Goal: Transaction & Acquisition: Purchase product/service

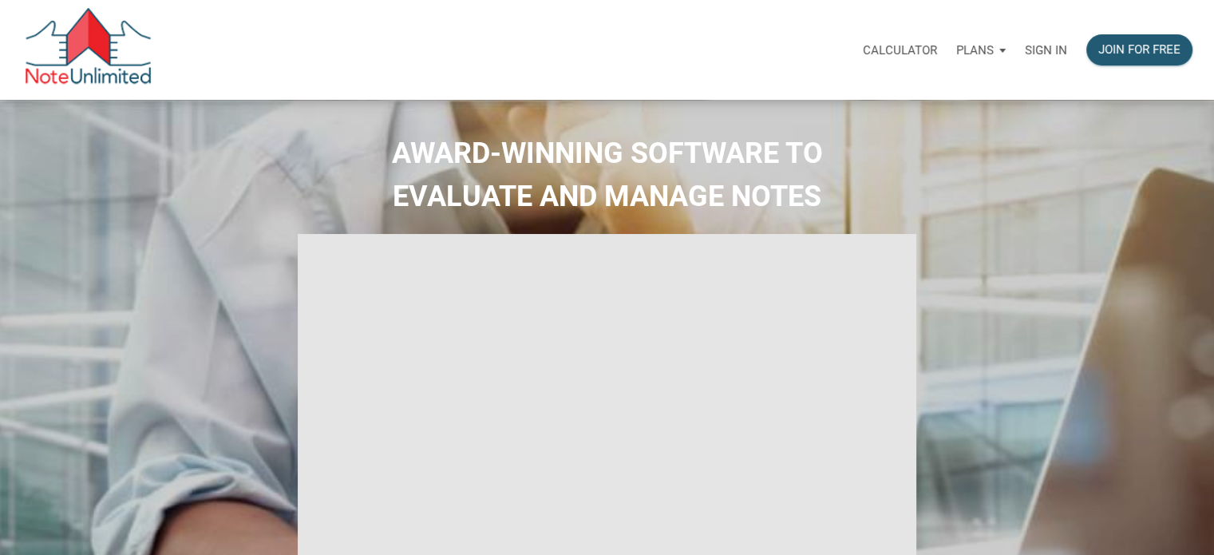
type input "Introduction to new features"
select select
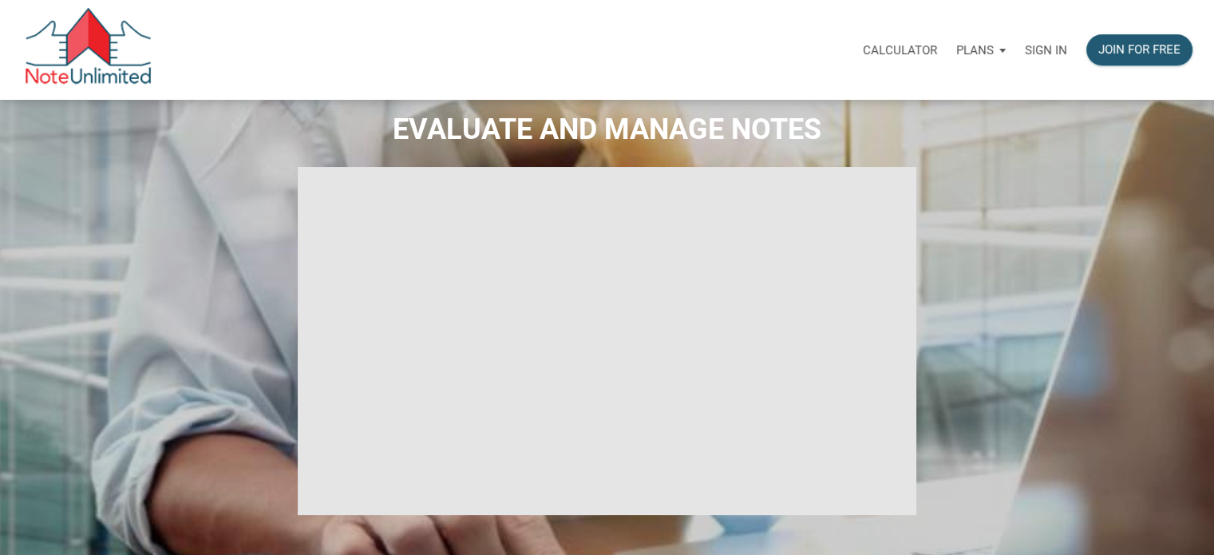
scroll to position [160, 0]
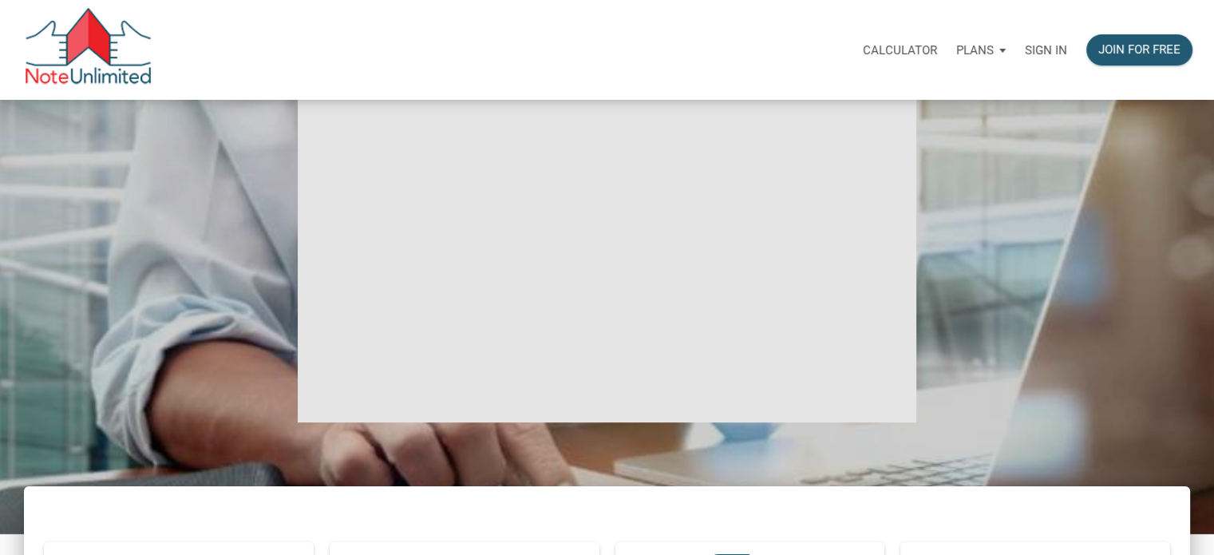
click at [1046, 48] on p "Sign in" at bounding box center [1046, 50] width 42 height 14
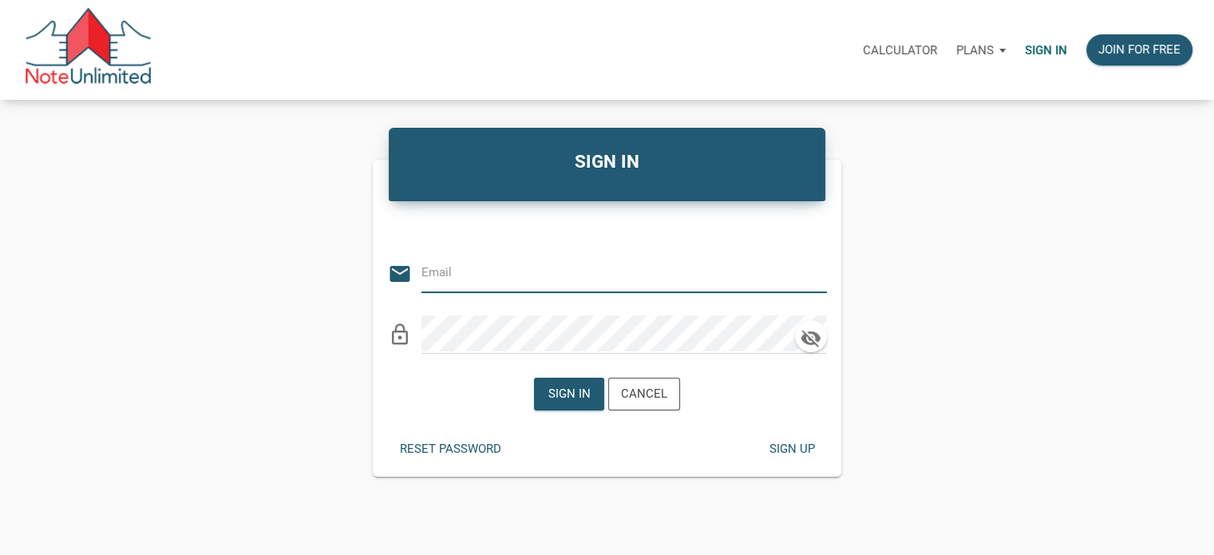
type input "[EMAIL_ADDRESS][DOMAIN_NAME]"
click at [555, 392] on div "Sign in" at bounding box center [569, 394] width 42 height 18
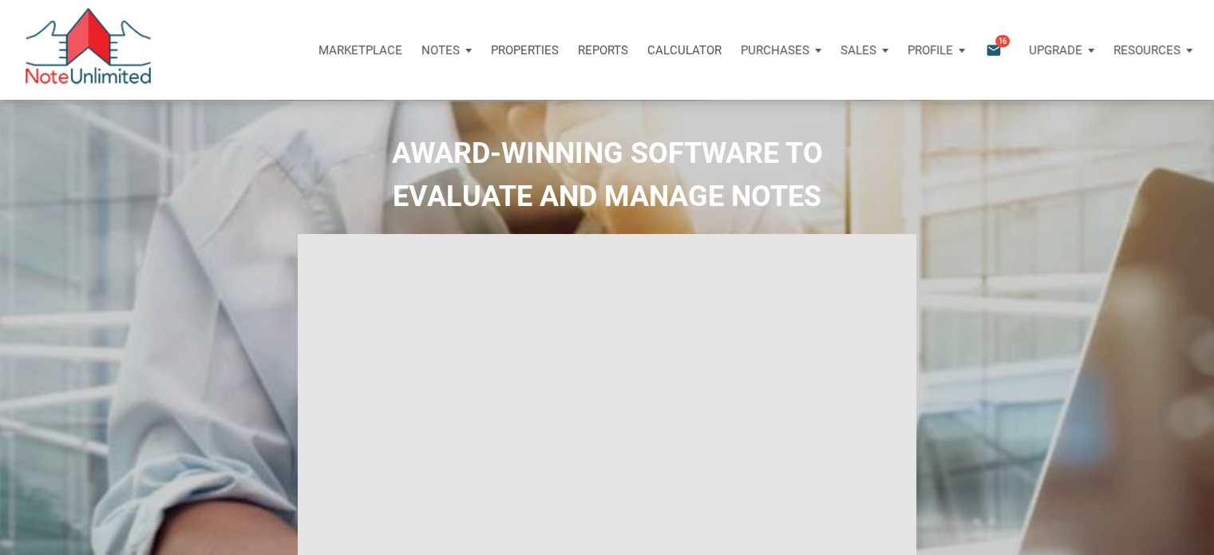
type input "Introduction to new features"
select select
click at [933, 49] on p "Profile" at bounding box center [931, 50] width 46 height 14
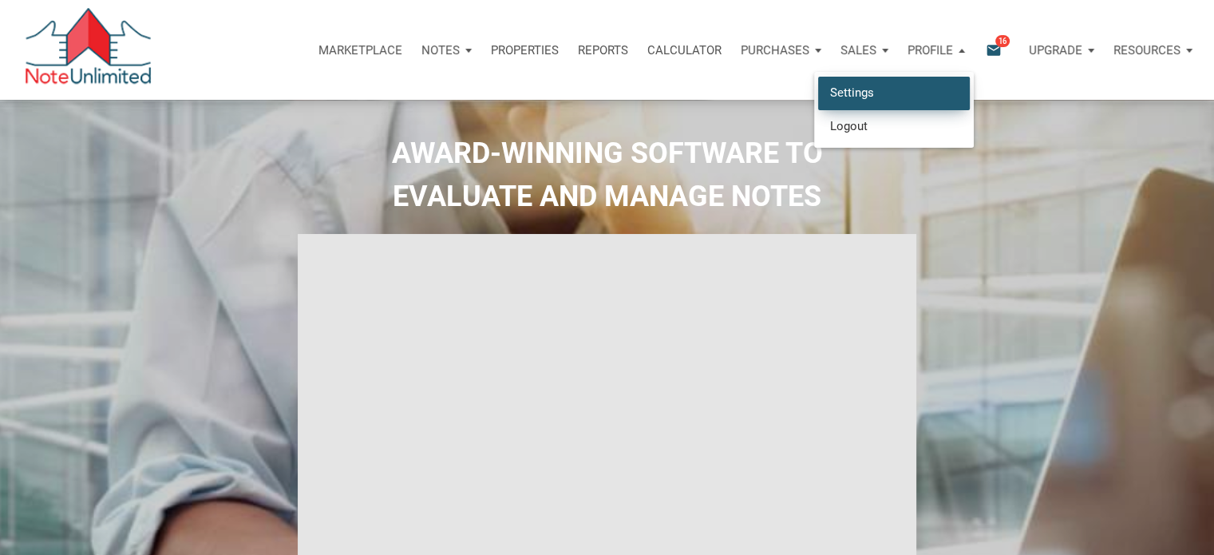
click at [872, 90] on link "Settings" at bounding box center [894, 93] width 152 height 33
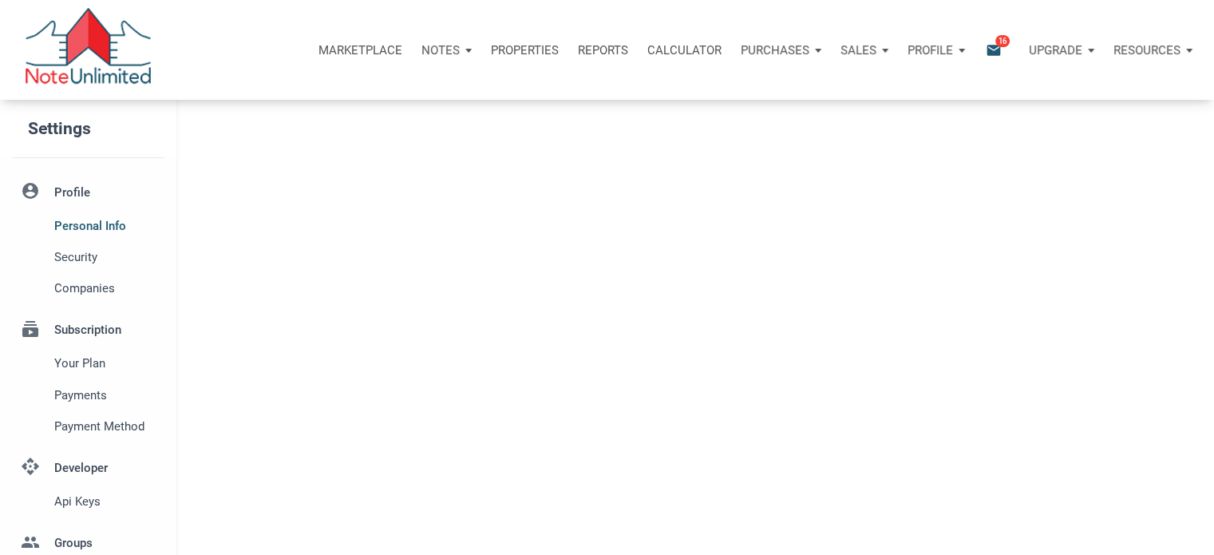
type input "WORTHNGTN HLS"
select select
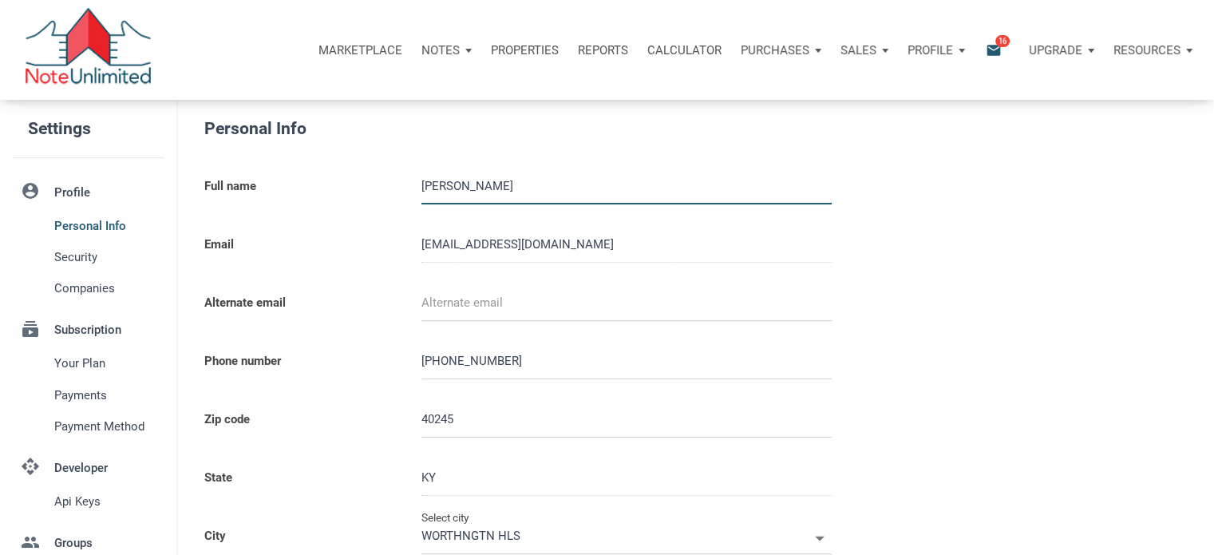
type input "[GEOGRAPHIC_DATA]"
select select
click at [773, 46] on p "Purchases" at bounding box center [775, 50] width 69 height 14
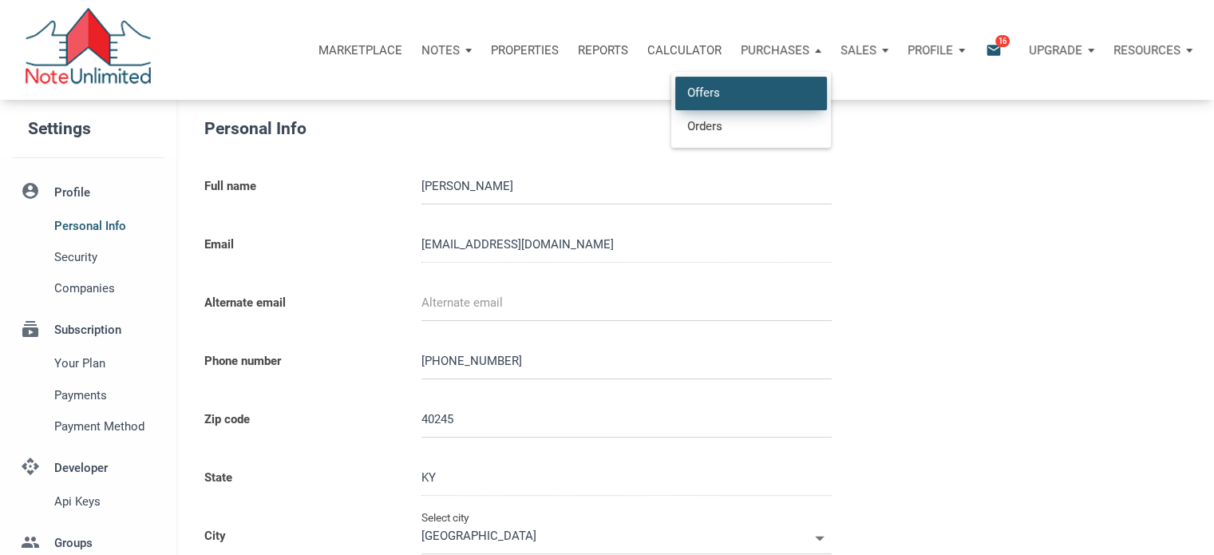
click at [734, 91] on link "Offers" at bounding box center [751, 93] width 152 height 33
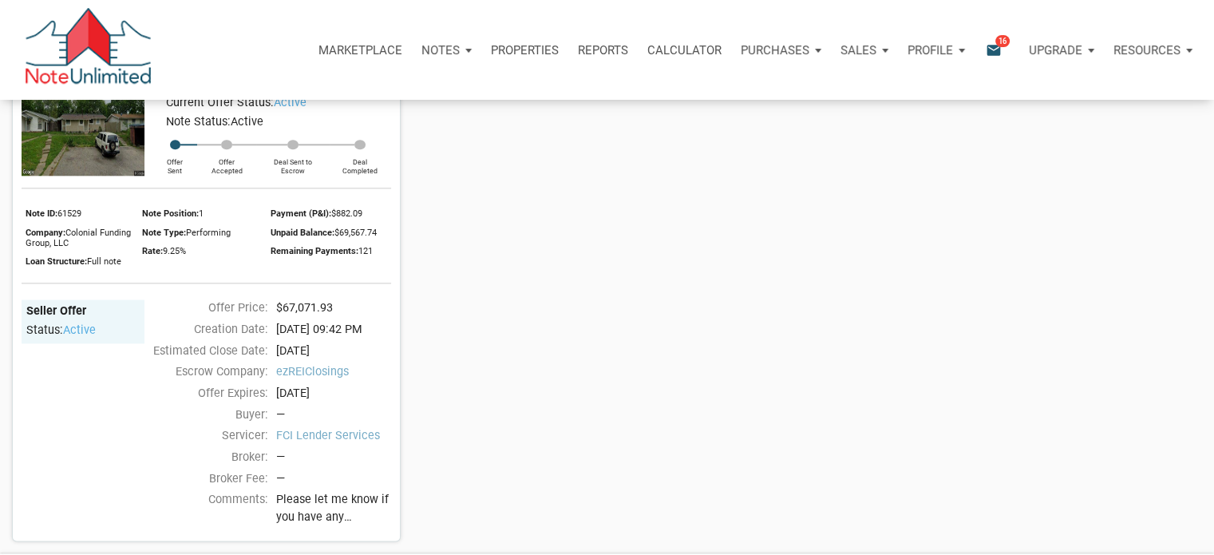
scroll to position [1680, 0]
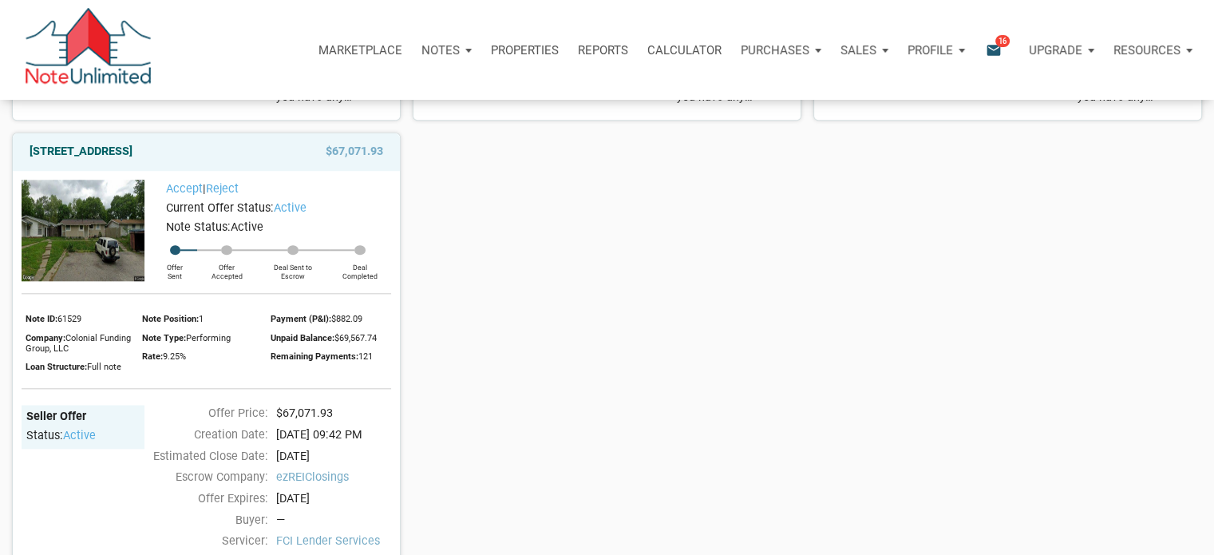
click at [94, 281] on img at bounding box center [83, 230] width 123 height 101
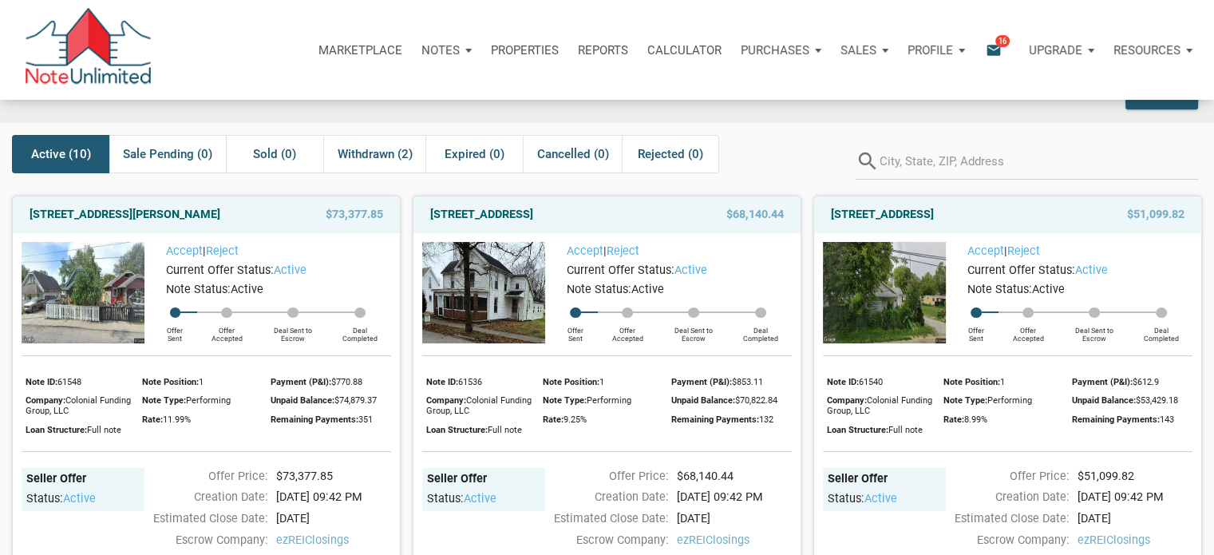
scroll to position [80, 0]
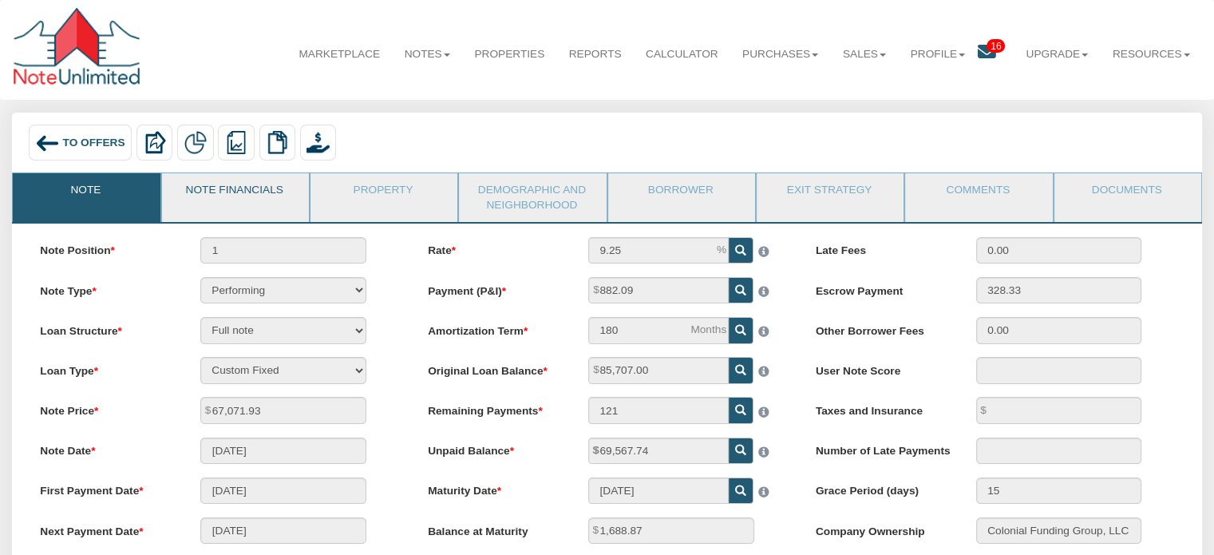
click at [252, 188] on link "Note Financials" at bounding box center [234, 193] width 145 height 40
